Goal: Task Accomplishment & Management: Manage account settings

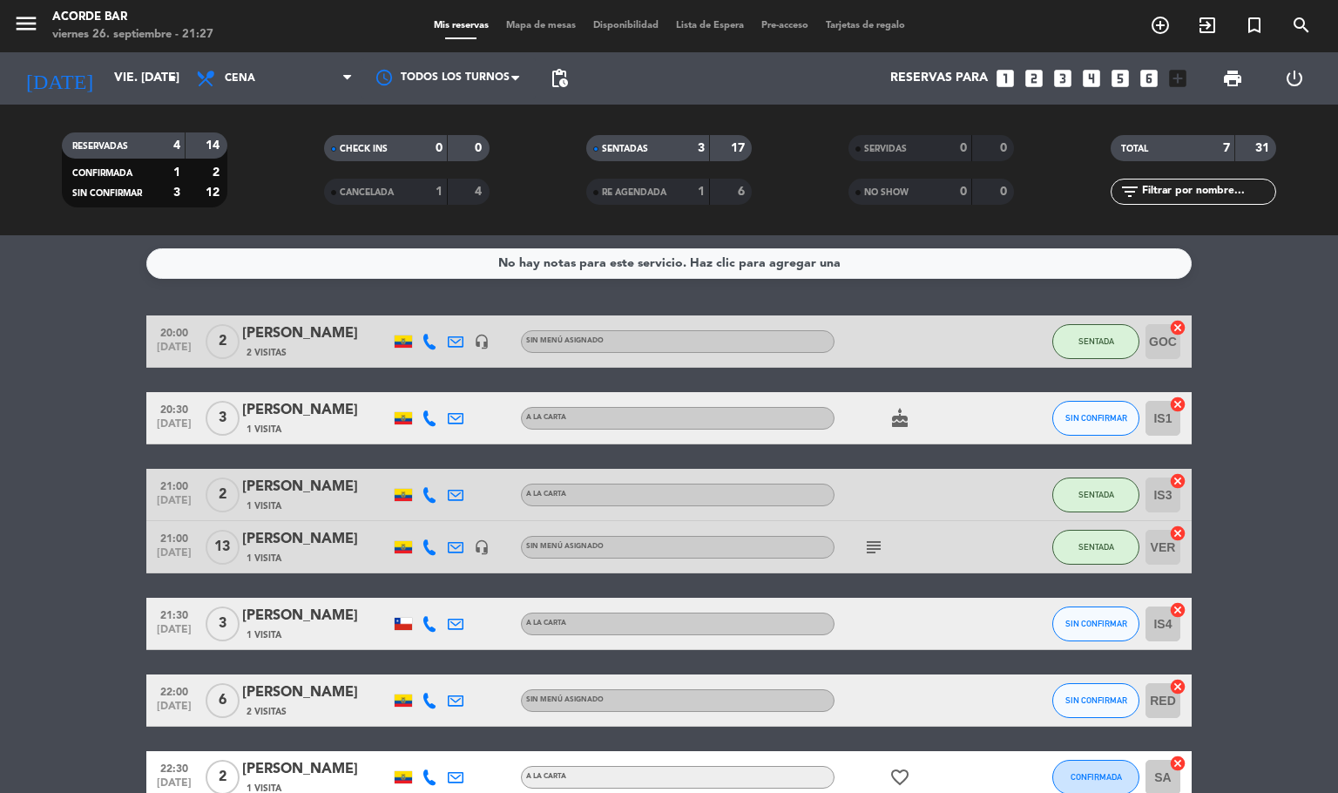
click at [896, 785] on icon "favorite_border" at bounding box center [899, 776] width 21 height 21
click at [1100, 416] on span "SIN CONFIRMAR" at bounding box center [1096, 418] width 62 height 10
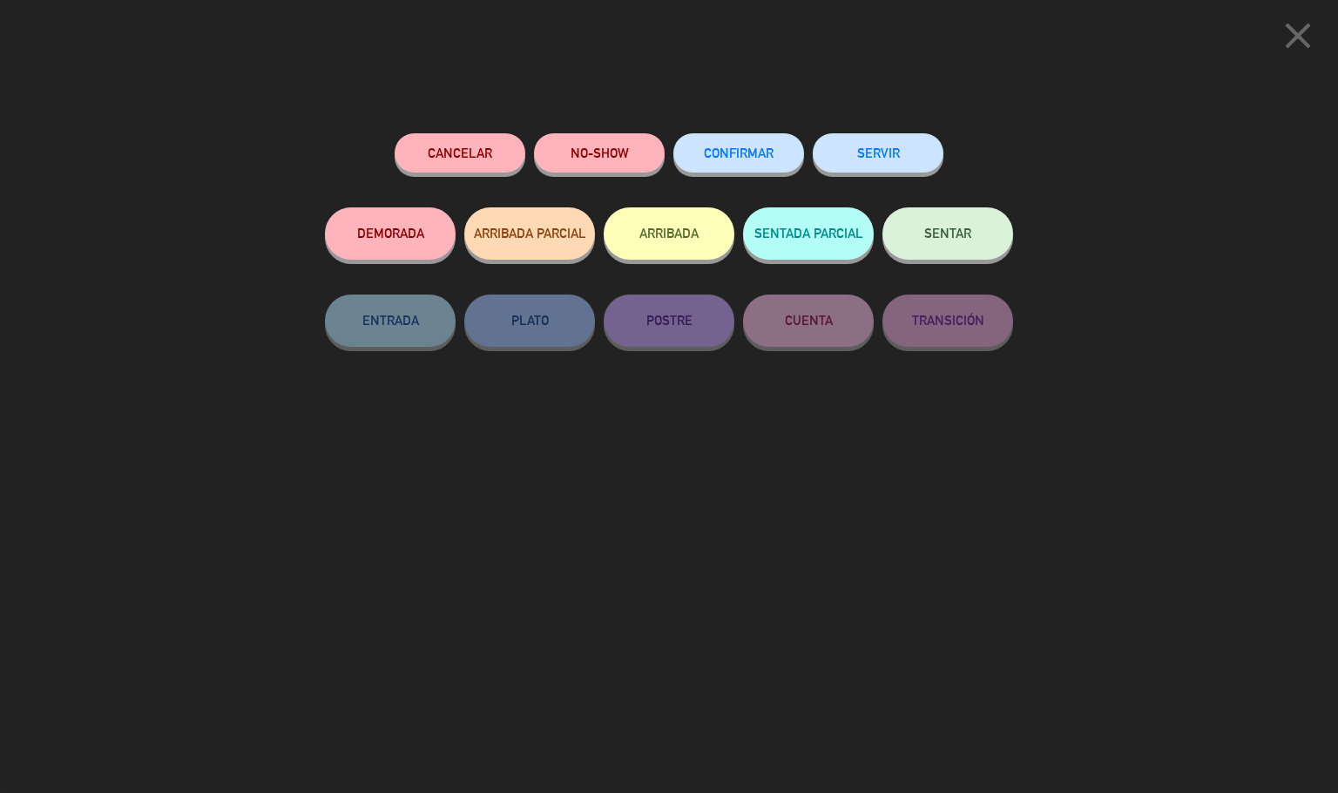
click at [601, 159] on button "NO-SHOW" at bounding box center [599, 152] width 131 height 39
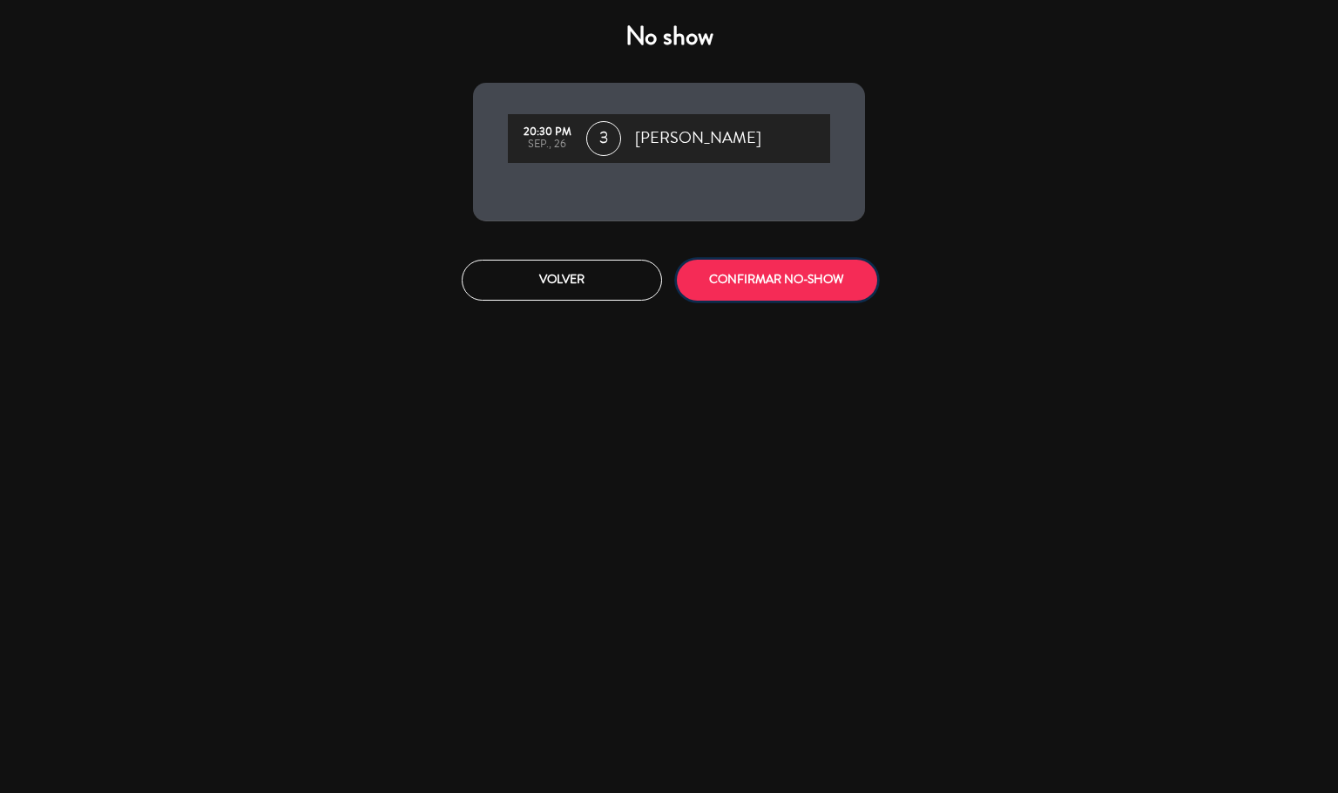
click at [807, 280] on button "CONFIRMAR NO-SHOW" at bounding box center [777, 280] width 200 height 41
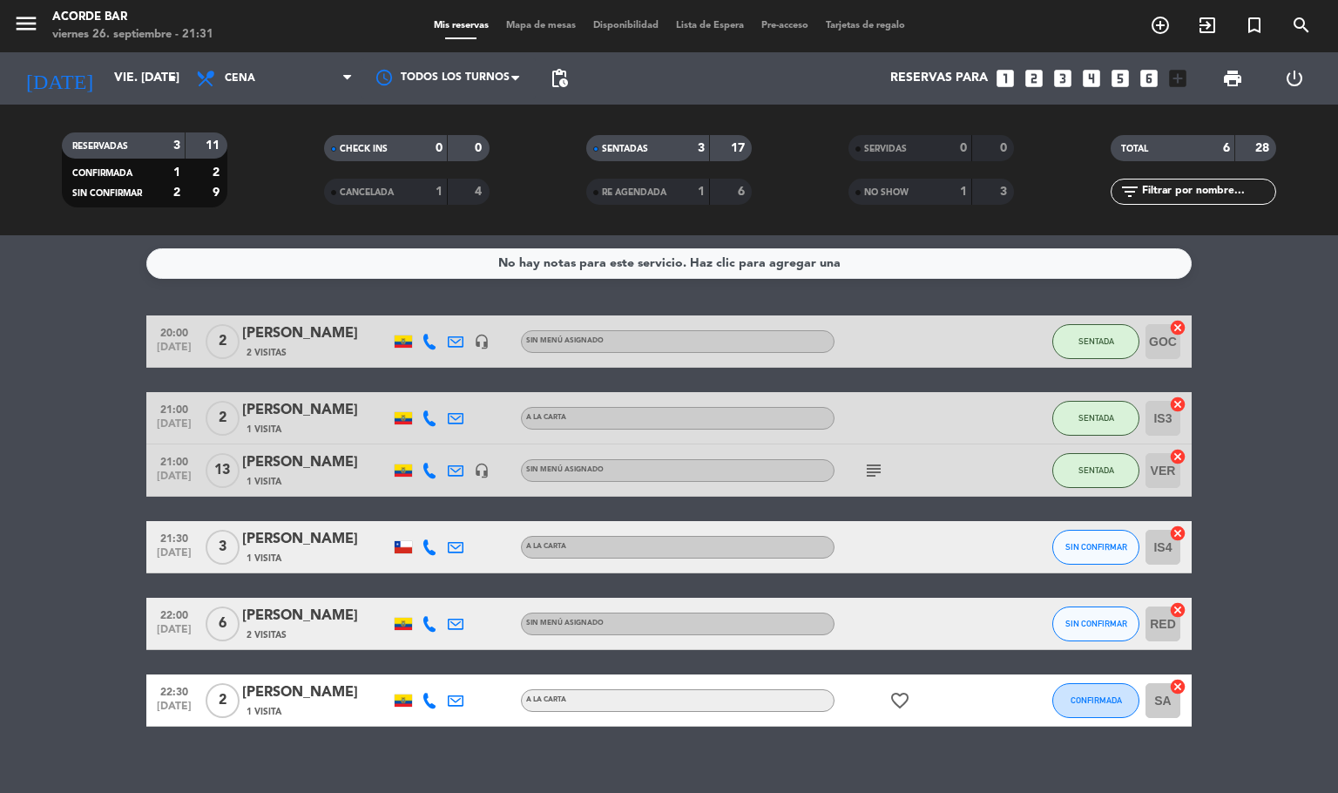
click at [371, 192] on span "CANCELADA" at bounding box center [367, 192] width 54 height 9
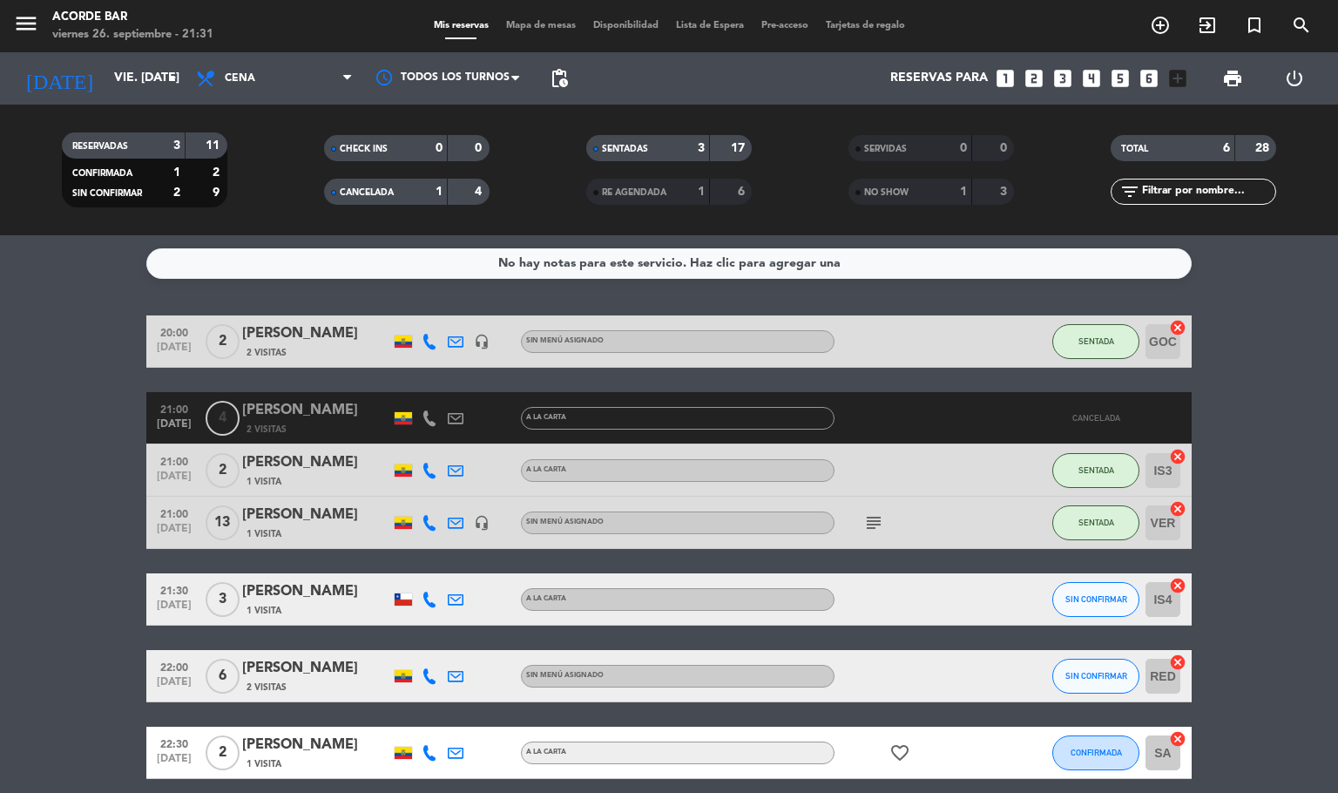
click at [382, 193] on span "CANCELADA" at bounding box center [367, 192] width 54 height 9
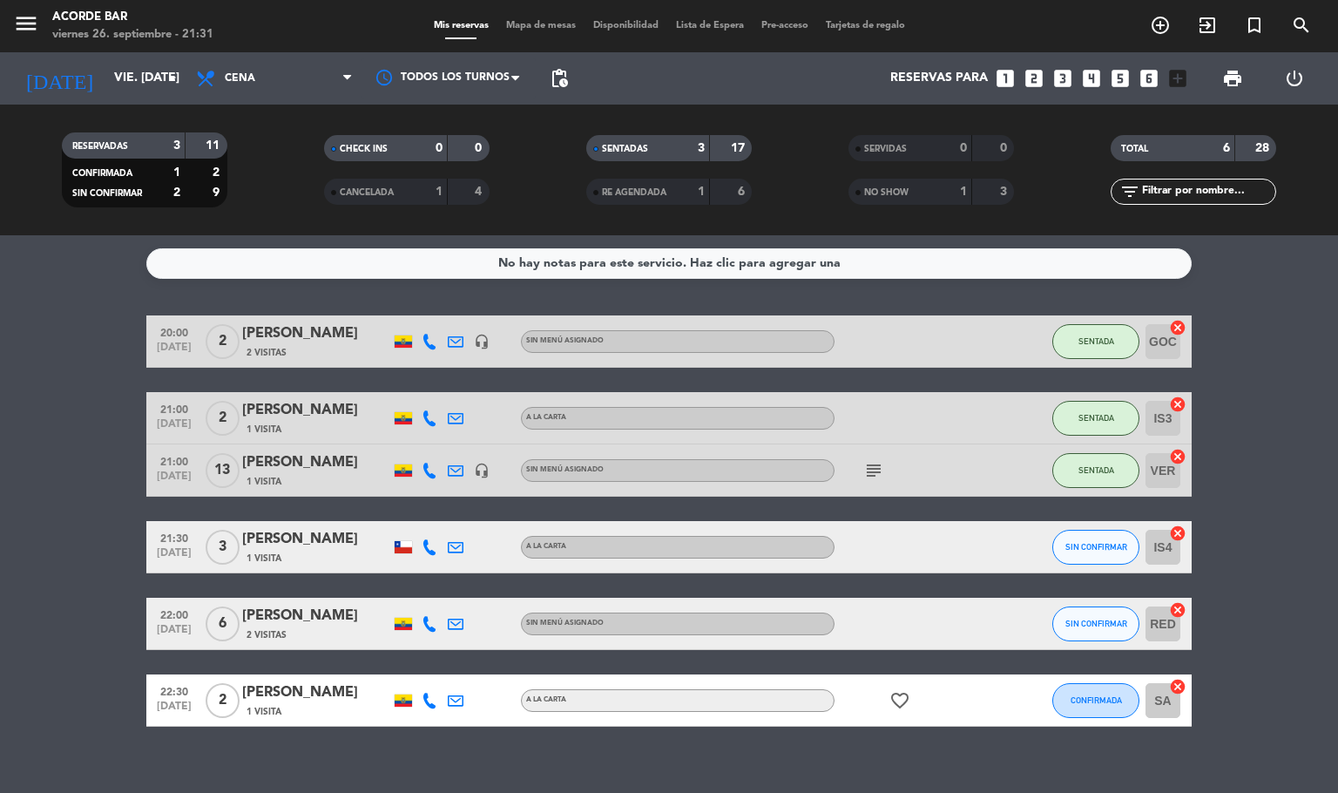
click at [899, 191] on span "NO SHOW" at bounding box center [886, 192] width 44 height 9
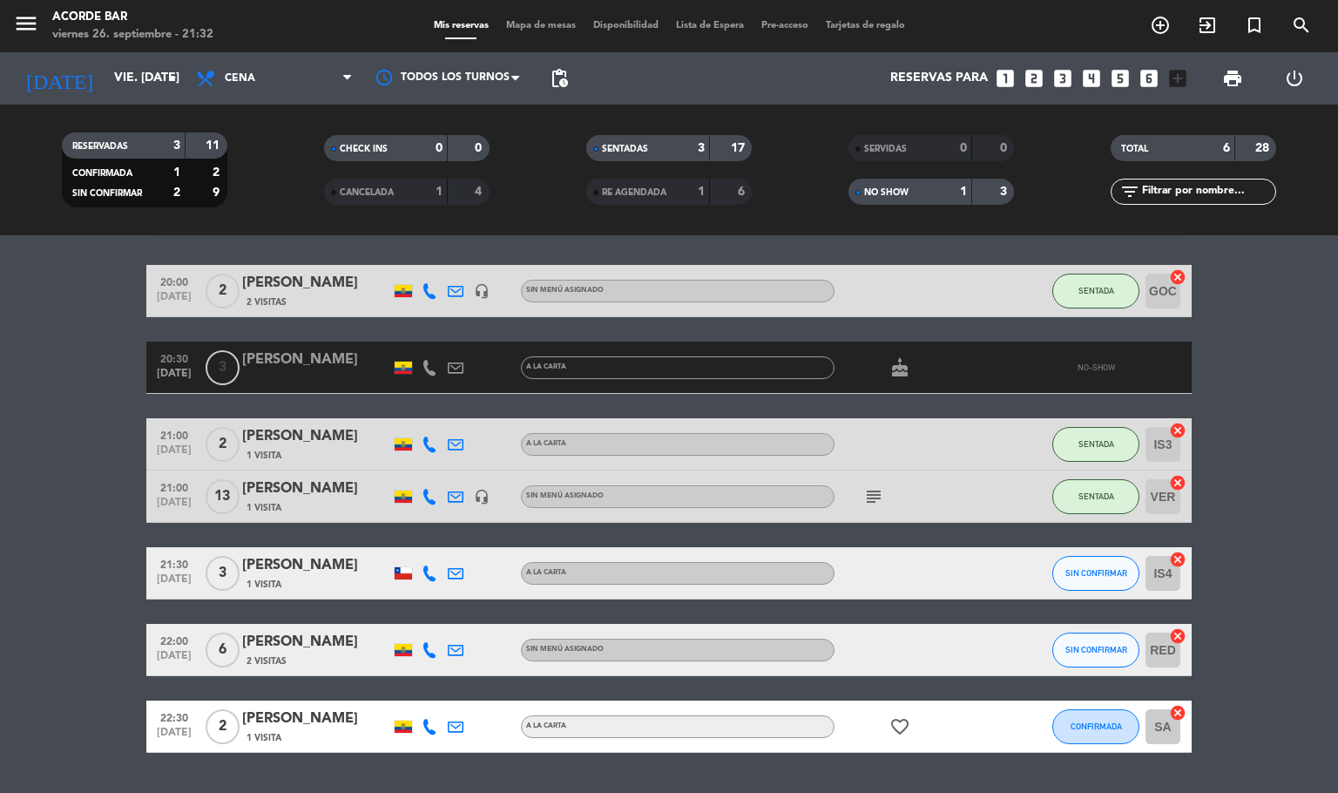
scroll to position [58, 0]
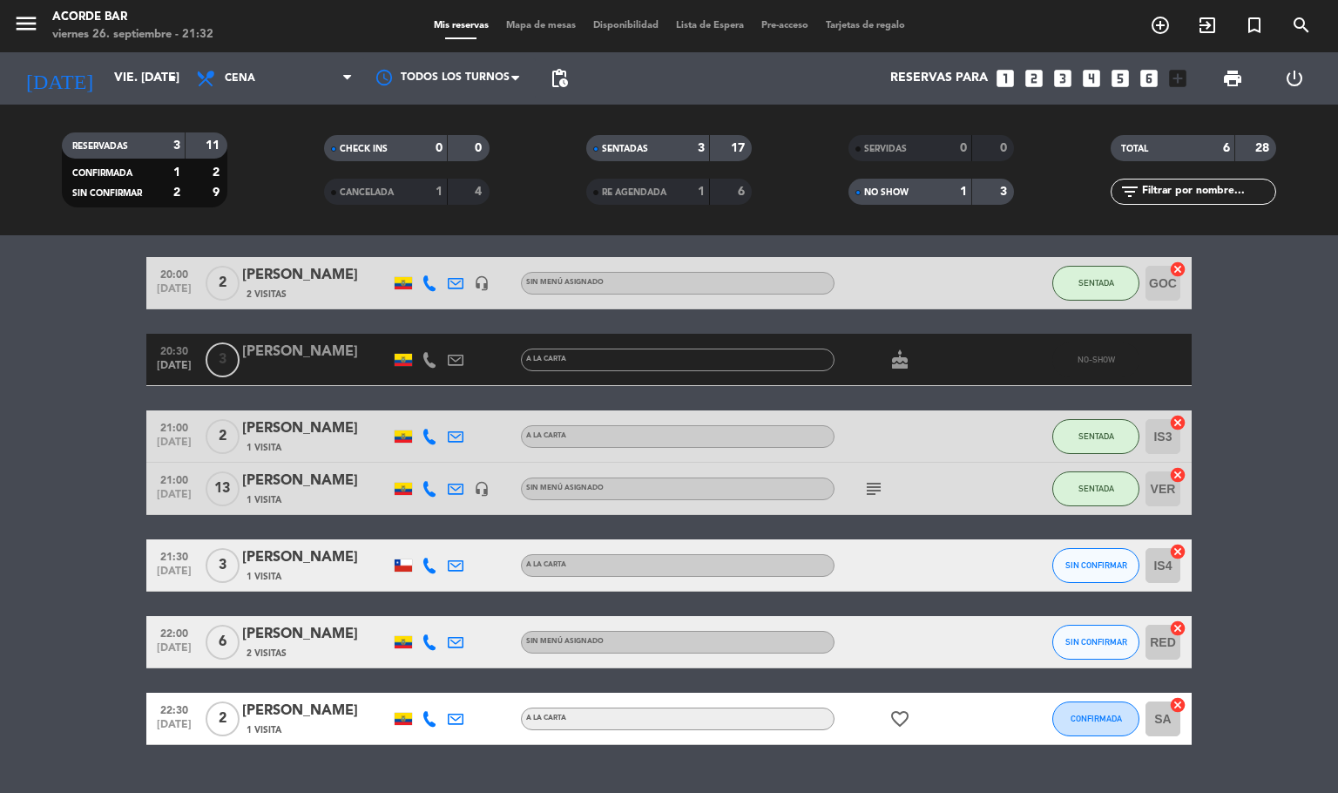
click at [879, 495] on icon "subject" at bounding box center [873, 488] width 21 height 21
click at [886, 199] on div "NO SHOW" at bounding box center [893, 192] width 80 height 20
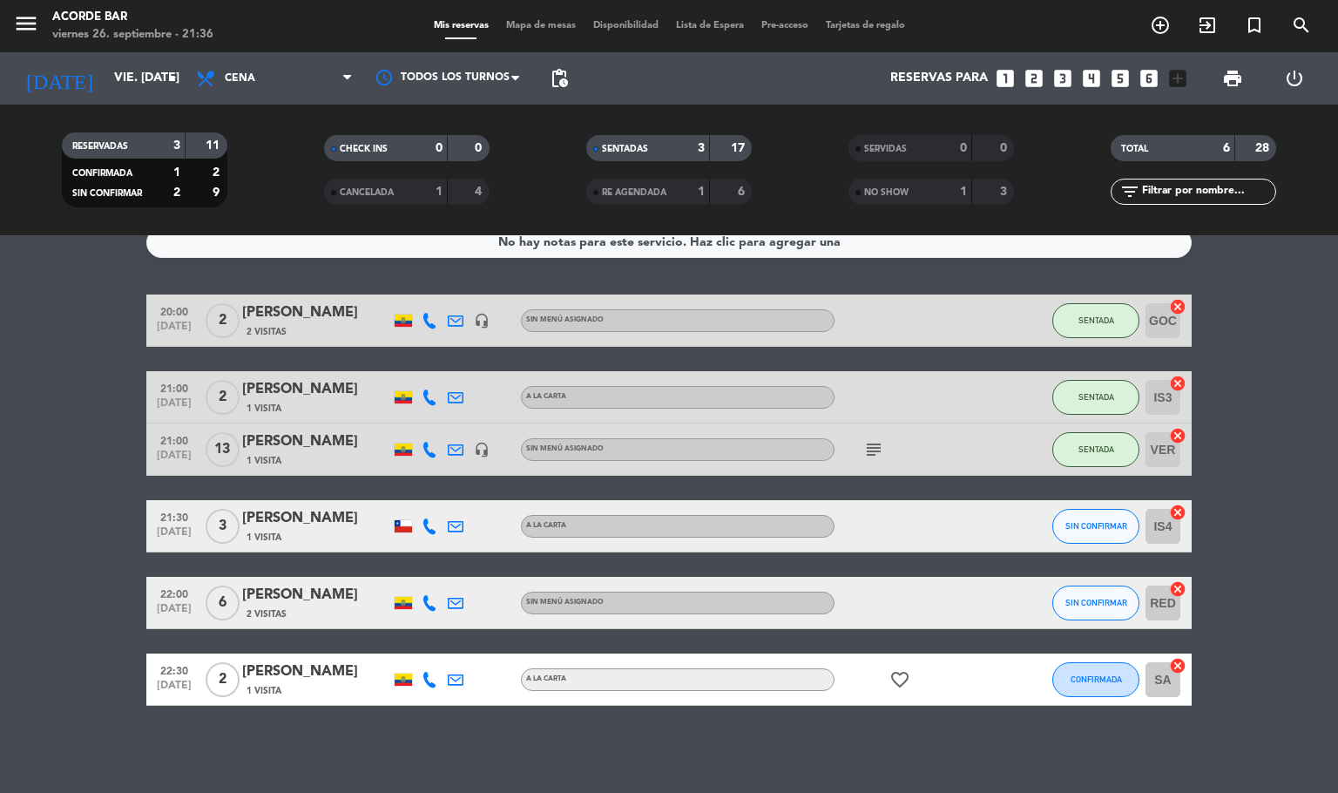
scroll to position [21, 0]
click at [1077, 593] on button "SIN CONFIRMAR" at bounding box center [1095, 602] width 87 height 35
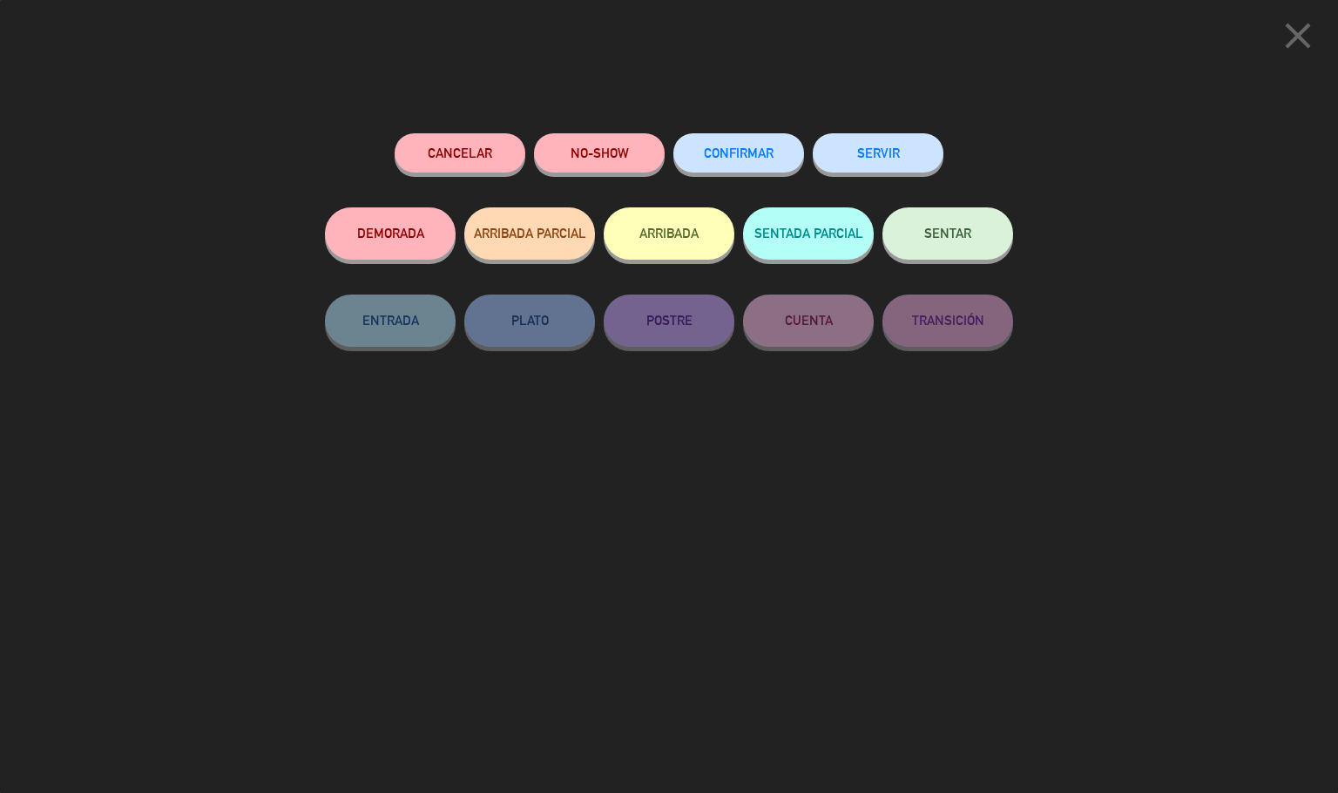
click at [972, 246] on button "SENTAR" at bounding box center [947, 233] width 131 height 52
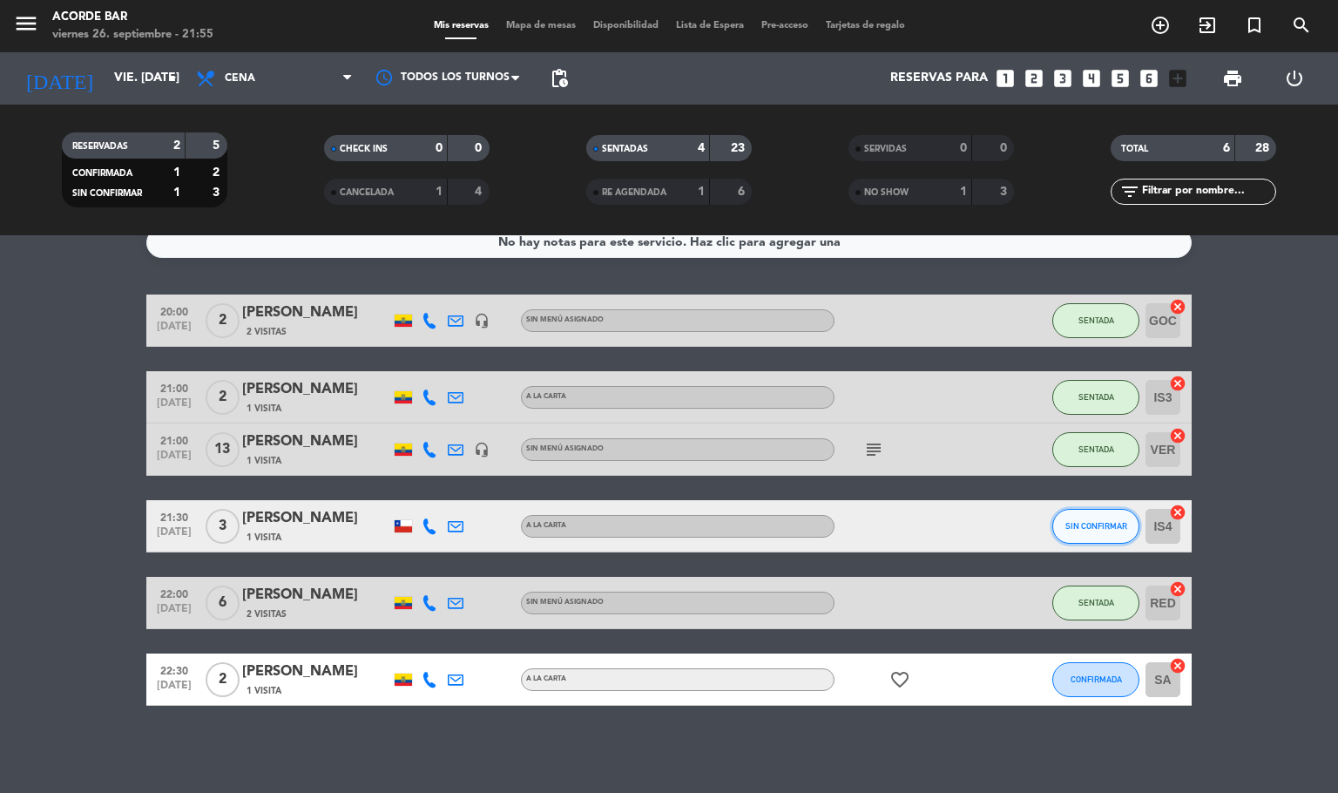
click at [1122, 523] on span "SIN CONFIRMAR" at bounding box center [1096, 526] width 62 height 10
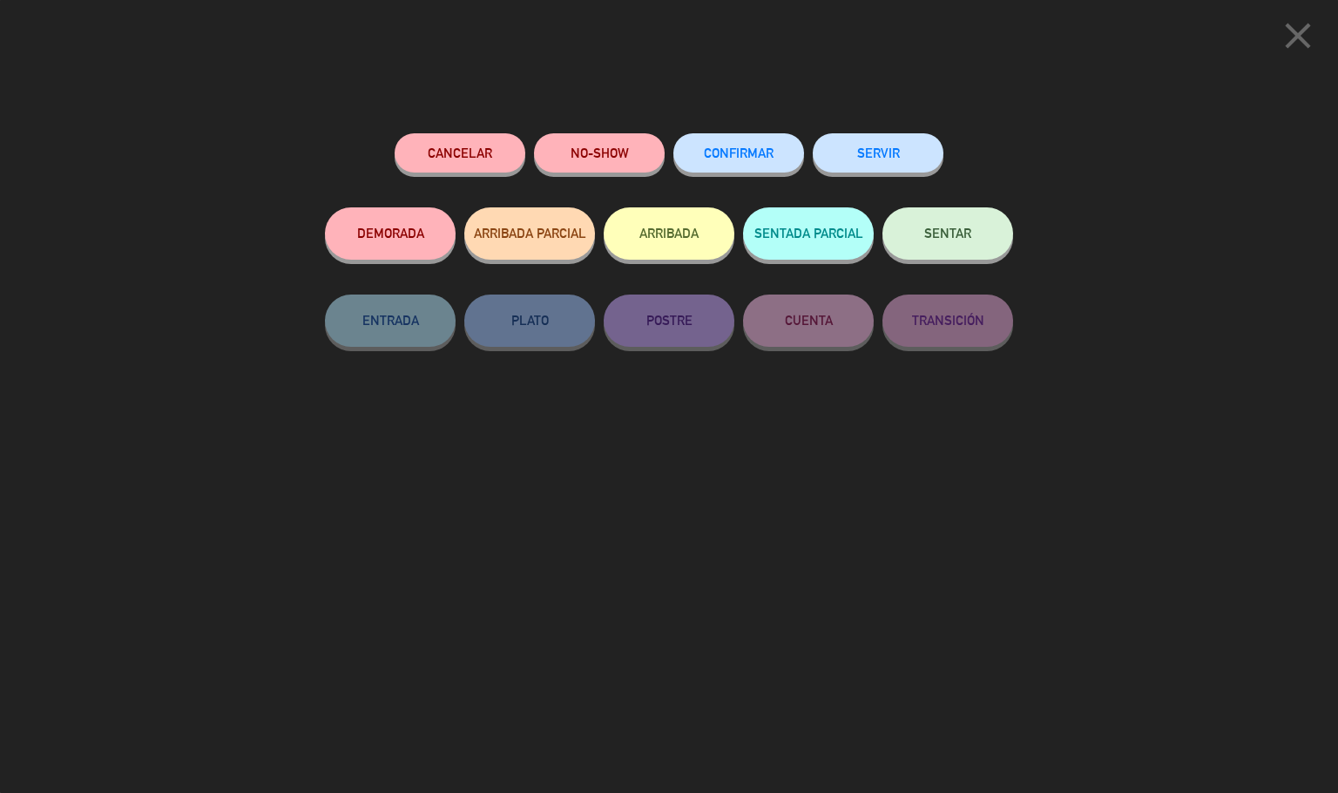
click at [931, 246] on button "SENTAR" at bounding box center [947, 233] width 131 height 52
